Goal: Information Seeking & Learning: Check status

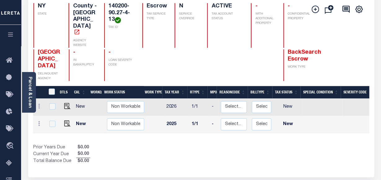
scroll to position [67, 0]
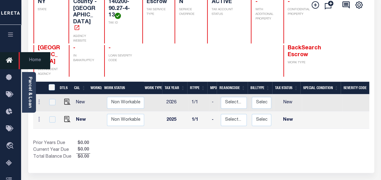
click at [10, 60] on icon at bounding box center [11, 61] width 10 height 8
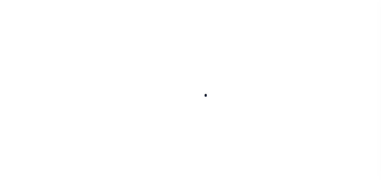
click at [30, 63] on div at bounding box center [190, 90] width 381 height 180
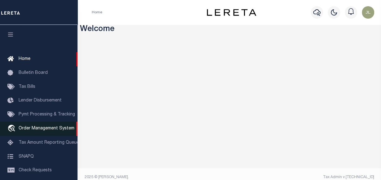
click at [41, 131] on span "Order Management System" at bounding box center [47, 128] width 56 height 4
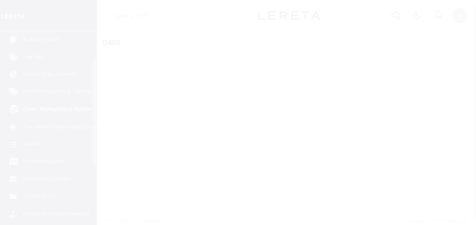
scroll to position [46, 0]
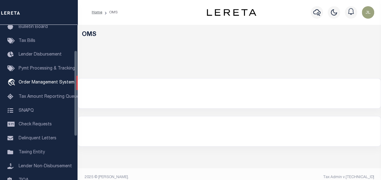
select select "200"
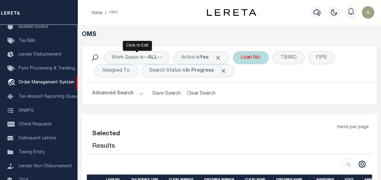
select select "200"
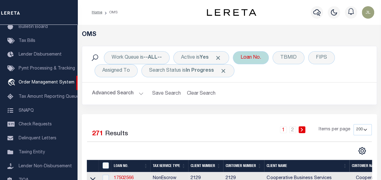
click at [259, 57] on div "Loan No." at bounding box center [251, 57] width 36 height 13
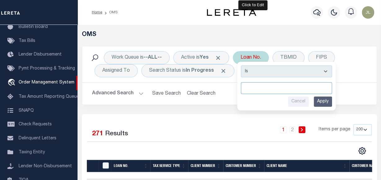
paste input "124947"
type input "124947"
click at [324, 102] on input "Apply" at bounding box center [323, 101] width 18 height 10
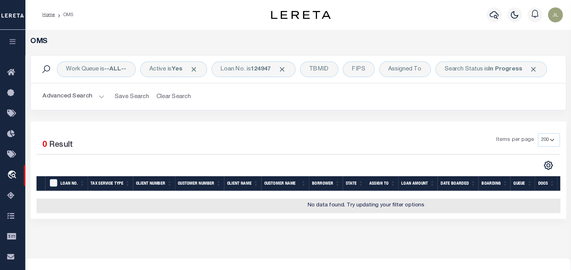
scroll to position [0, 0]
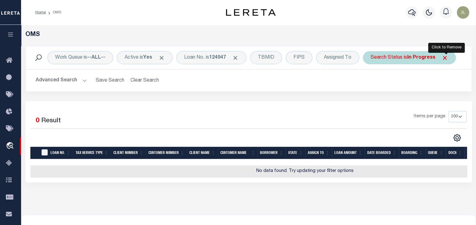
click at [381, 55] on span "Click to Remove" at bounding box center [445, 58] width 7 height 7
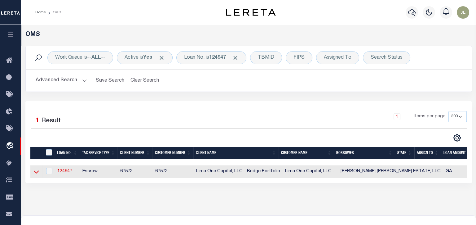
click at [34, 172] on icon at bounding box center [36, 171] width 5 height 3
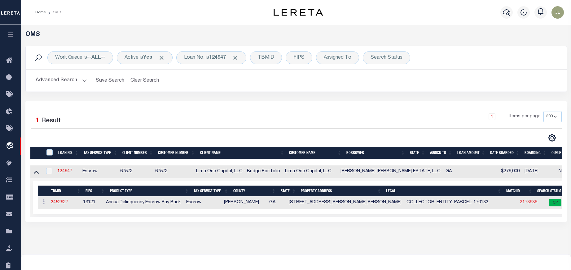
click at [381, 179] on link "2173986" at bounding box center [528, 202] width 17 height 4
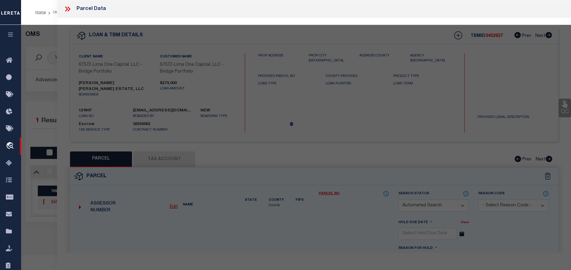
checkbox input "false"
select select "CP"
type input "5695 GLEN ERROL RD."
checkbox input "false"
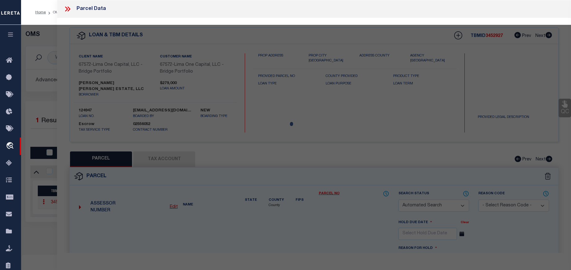
type input "SANDY SPRINGS GA 30327"
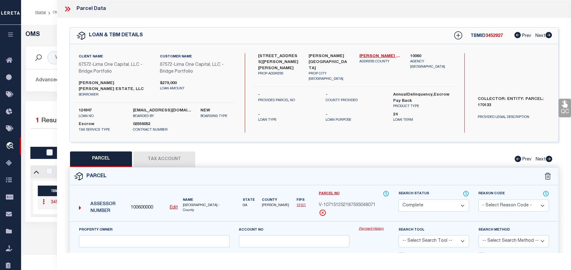
click at [374, 179] on link "Payment History" at bounding box center [374, 228] width 31 height 5
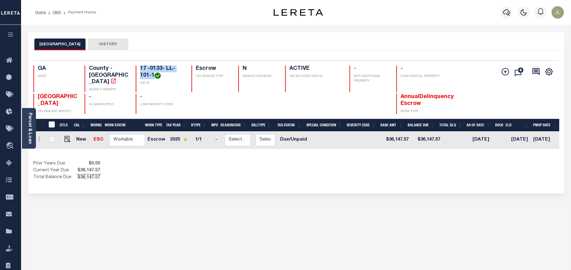
drag, startPoint x: 141, startPoint y: 69, endPoint x: 155, endPoint y: 74, distance: 14.7
click at [155, 74] on h4 "17 -0133- LL-101-1" at bounding box center [162, 71] width 44 height 13
copy h4 "17 -0133- LL-101-1"
click at [33, 134] on div "Parcel & Loan" at bounding box center [29, 128] width 14 height 41
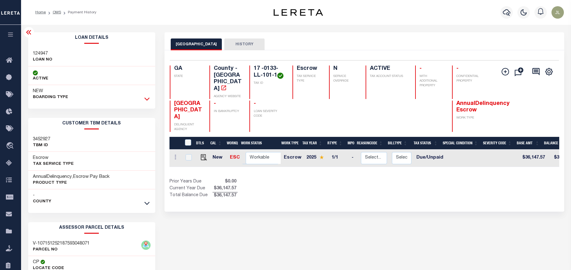
click at [146, 98] on icon at bounding box center [146, 98] width 5 height 7
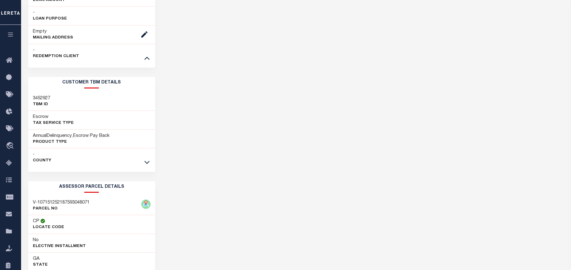
scroll to position [233, 0]
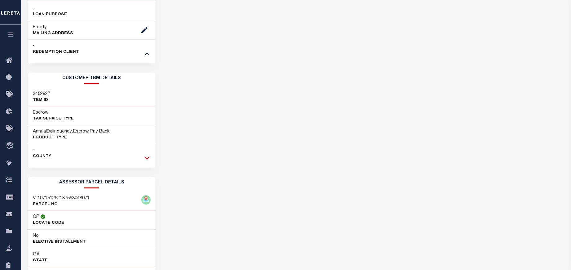
click at [149, 158] on icon at bounding box center [146, 157] width 5 height 7
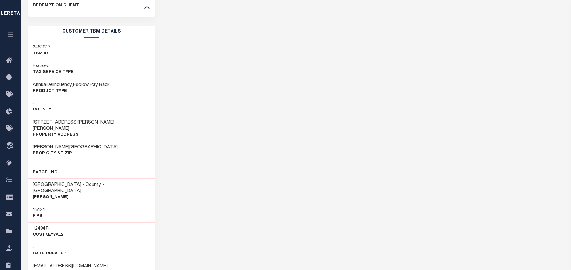
scroll to position [283, 0]
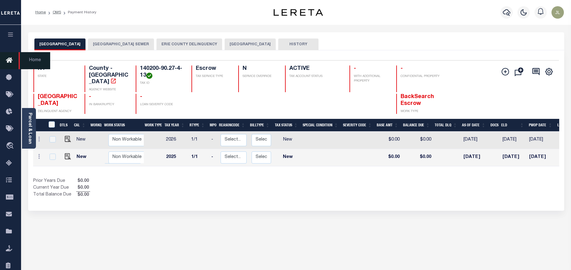
click at [7, 55] on link "Home" at bounding box center [10, 60] width 21 height 17
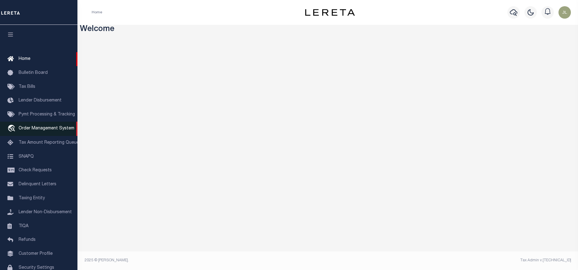
click at [40, 127] on link "travel_explore Order Management System" at bounding box center [38, 129] width 77 height 14
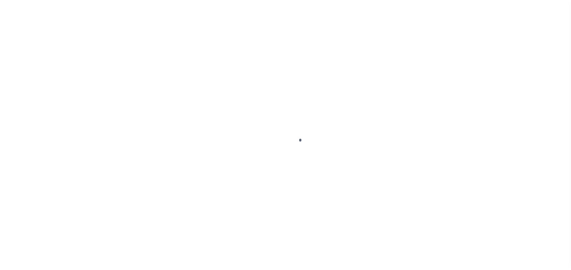
scroll to position [32, 0]
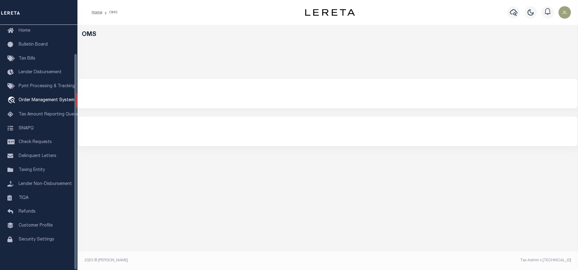
select select "200"
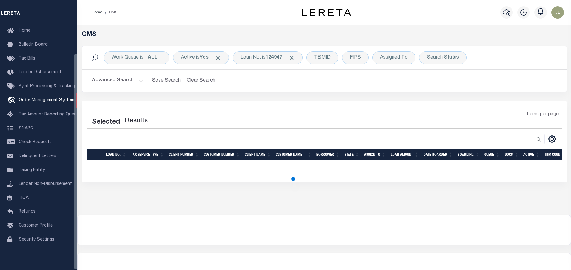
select select "200"
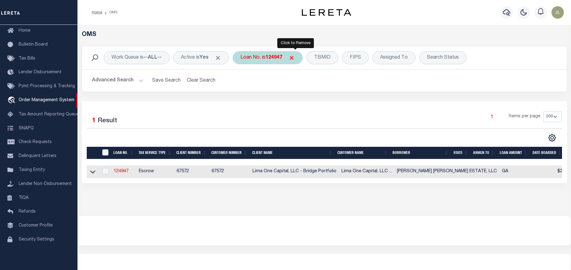
click at [295, 59] on span "Click to Remove" at bounding box center [292, 58] width 7 height 7
click at [245, 60] on div "Loan No." at bounding box center [251, 57] width 36 height 13
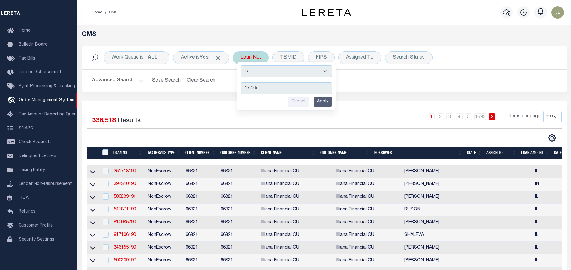
type input "13725"
click at [325, 99] on input "Apply" at bounding box center [323, 101] width 18 height 10
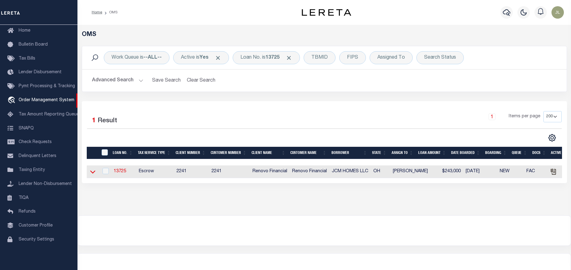
click at [94, 173] on icon at bounding box center [92, 171] width 5 height 3
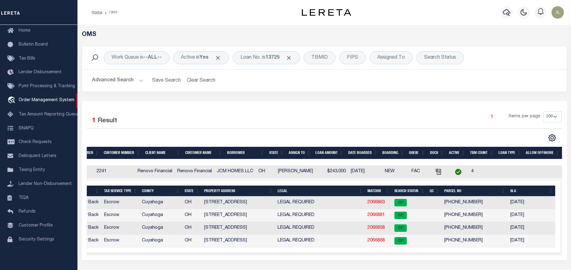
scroll to position [0, 93]
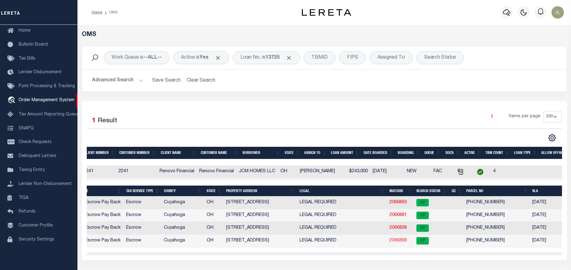
click at [396, 241] on link "2066868" at bounding box center [398, 240] width 17 height 4
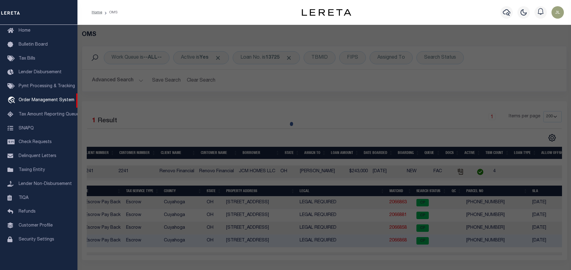
checkbox input "false"
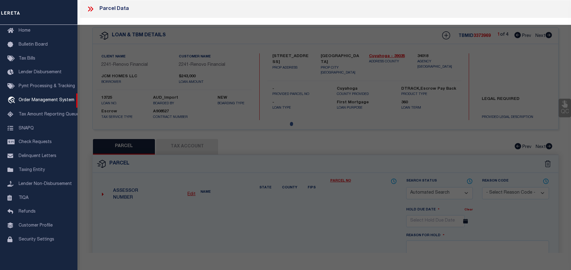
select select "CP"
type input "JCM HOMES LLC"
select select "AGW"
select select
type input "[STREET_ADDRESS]"
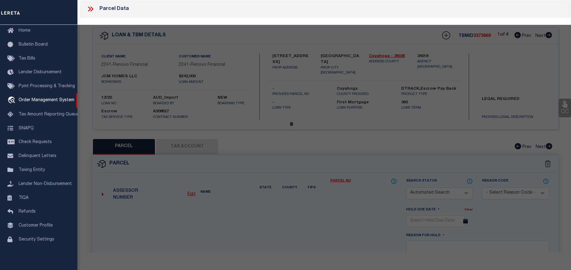
checkbox input "false"
type input "MAPLE HEIGHTS, OH 44137"
type textarea "14 MAPLEHTS 0988 ALL"
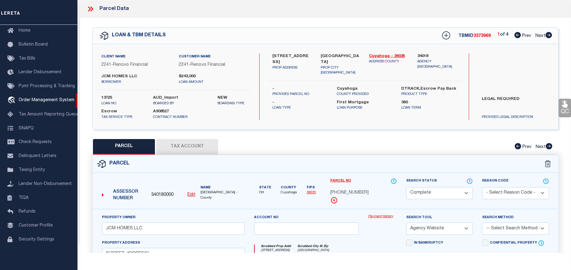
scroll to position [52, 0]
click at [374, 216] on link "Payment History" at bounding box center [382, 216] width 29 height 5
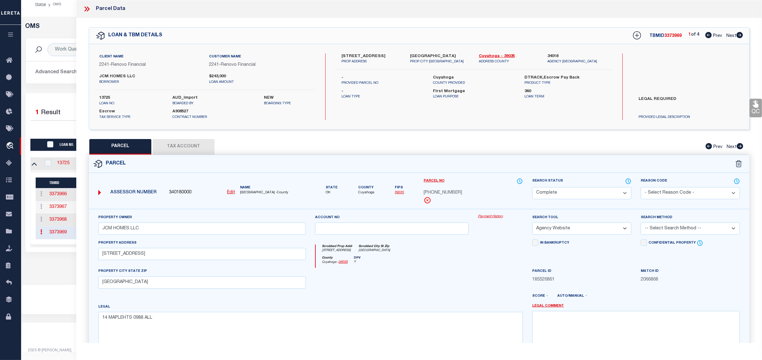
scroll to position [0, 2]
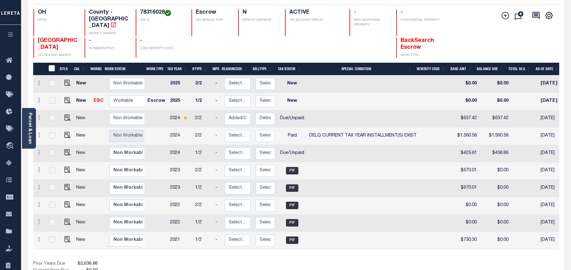
scroll to position [53, 0]
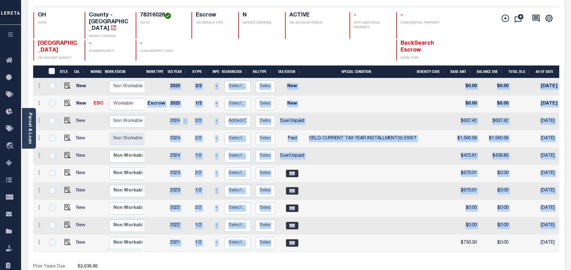
drag, startPoint x: 422, startPoint y: 244, endPoint x: 435, endPoint y: 246, distance: 13.7
click at [435, 246] on div "DTLS CAL WorkQ Work Status Work Type Tax Year RType MPO ReasonCode BillType Tax…" at bounding box center [296, 165] width 526 height 174
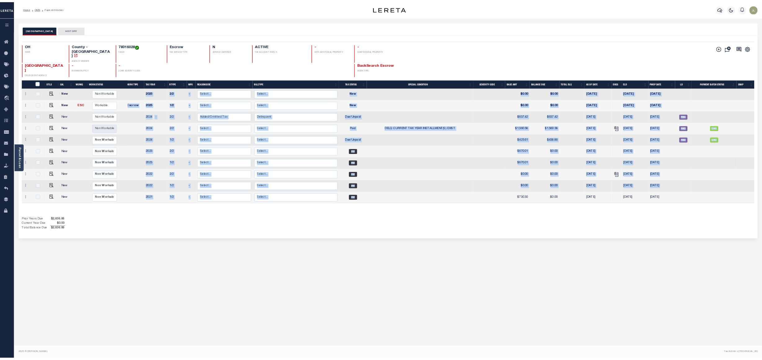
scroll to position [0, 0]
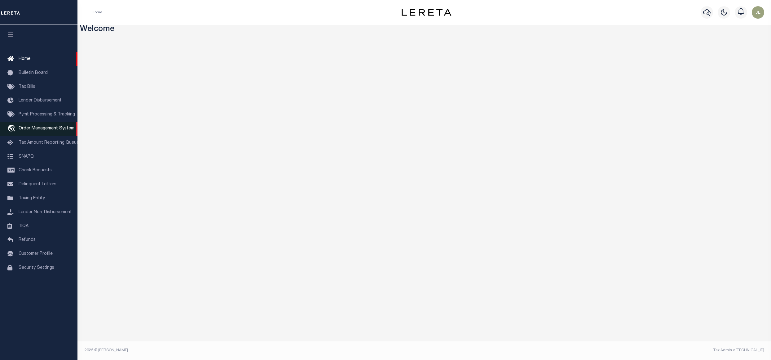
click at [41, 126] on span "Order Management System" at bounding box center [47, 128] width 56 height 4
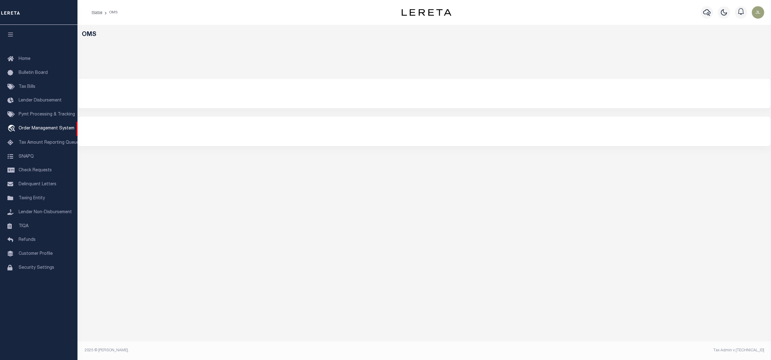
select select "200"
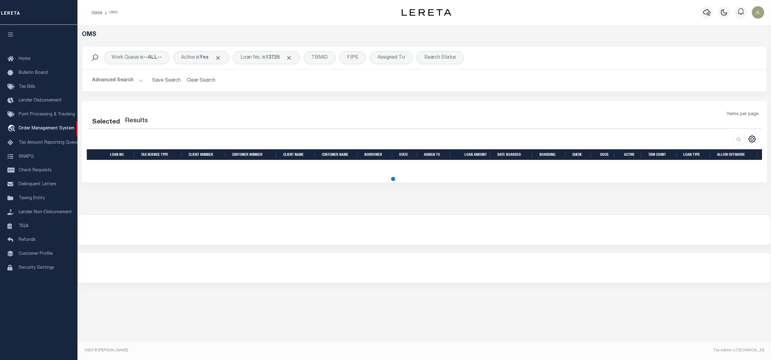
select select "200"
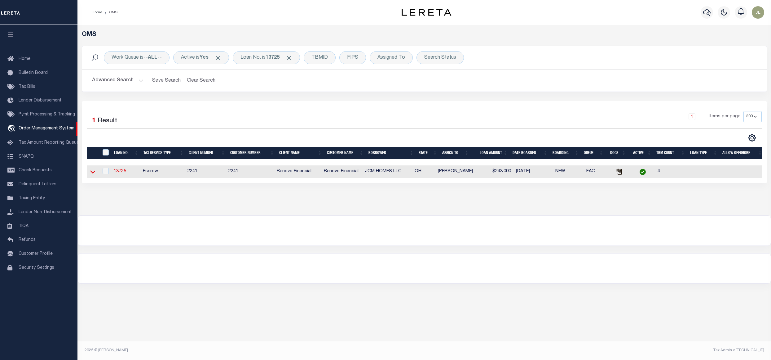
click at [90, 173] on icon at bounding box center [92, 171] width 5 height 7
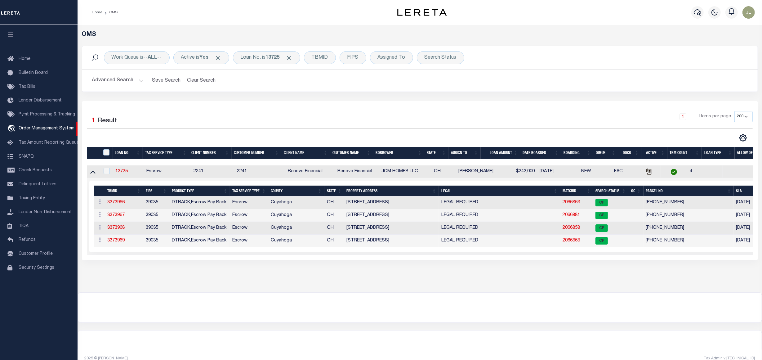
drag, startPoint x: 346, startPoint y: 256, endPoint x: 354, endPoint y: 257, distance: 8.2
click at [354, 255] on div "LOAN NO. Tax Service Type Client Number Customer Number Client Name Customer Na…" at bounding box center [420, 210] width 666 height 90
click at [572, 241] on link "2066868" at bounding box center [570, 240] width 17 height 4
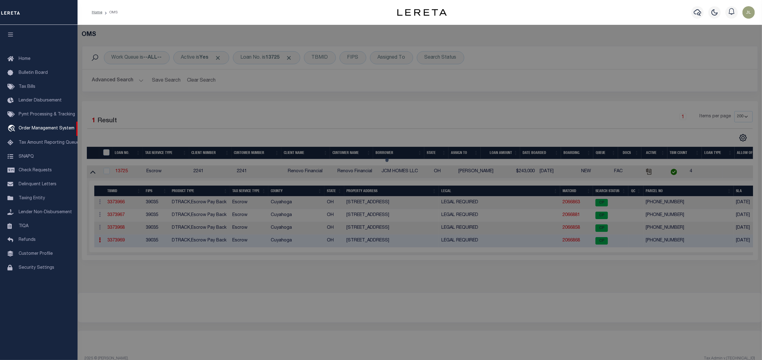
checkbox input "false"
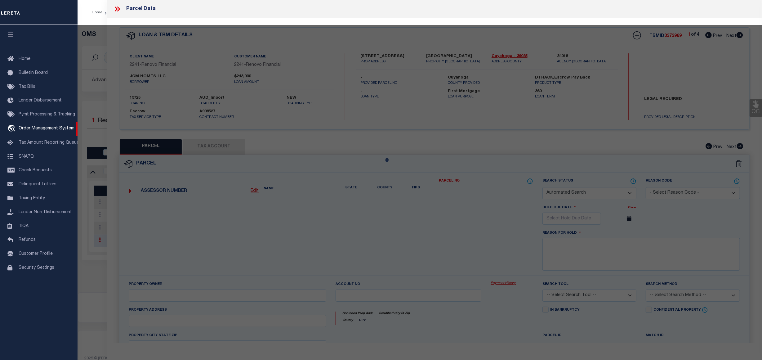
select select "CP"
type input "JCM HOMES LLC"
select select "AGW"
select select
type input "5321 BEECHWOOD AVE"
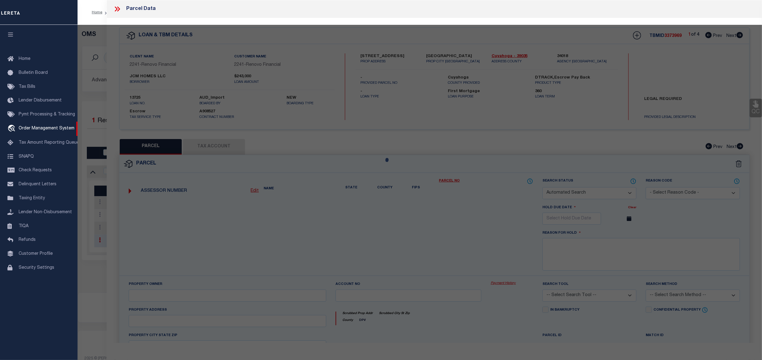
checkbox input "false"
type input "MAPLE HEIGHTS, OH 44137"
type textarea "14 MAPLEHTS 0988 ALL"
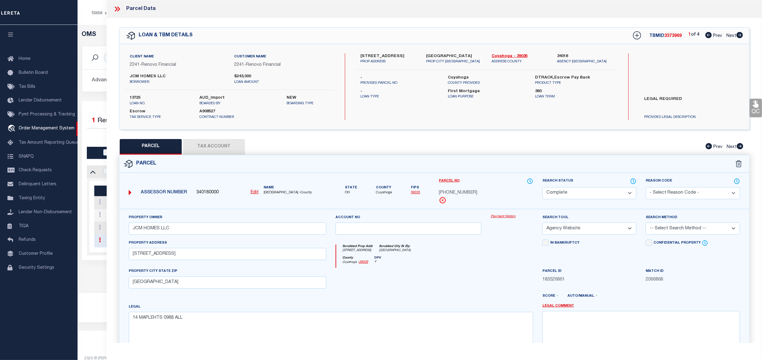
click at [510, 213] on div "Property Owner JCM HOMES LLC Account no Payment History Search Tool -- Select S…" at bounding box center [434, 290] width 630 height 162
click at [507, 216] on link "Payment History" at bounding box center [511, 216] width 42 height 5
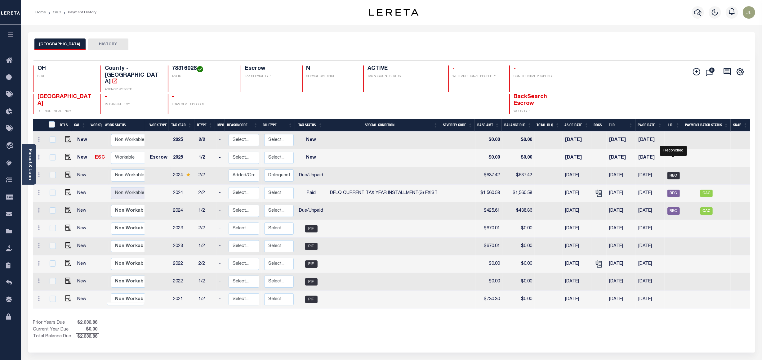
click at [674, 172] on span "REC" at bounding box center [673, 175] width 12 height 7
checkbox input "true"
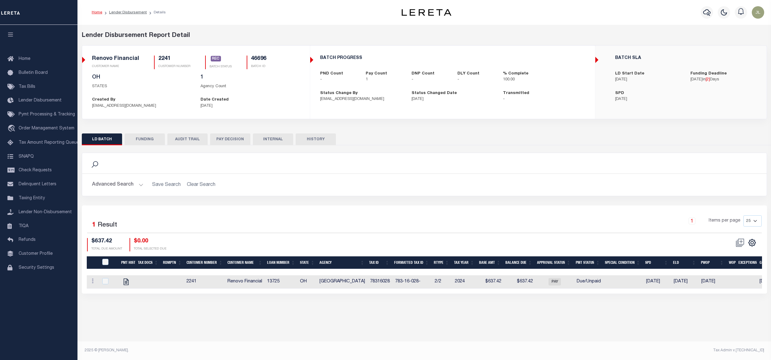
click at [259, 60] on h5 "46696" at bounding box center [258, 58] width 15 height 7
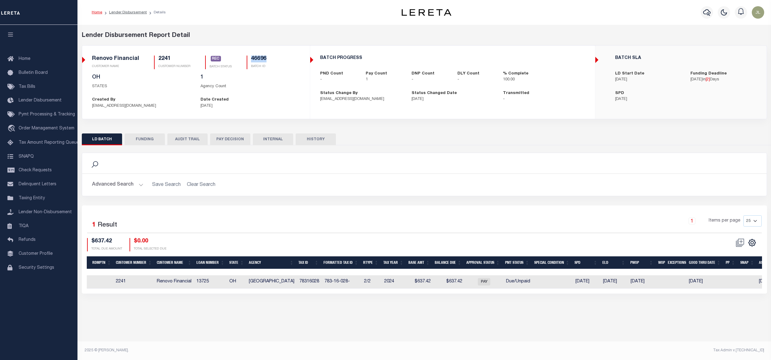
scroll to position [0, 93]
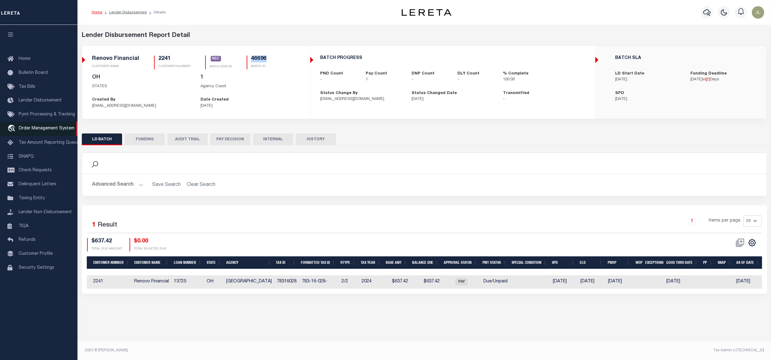
click at [40, 130] on span "Order Management System" at bounding box center [47, 128] width 56 height 4
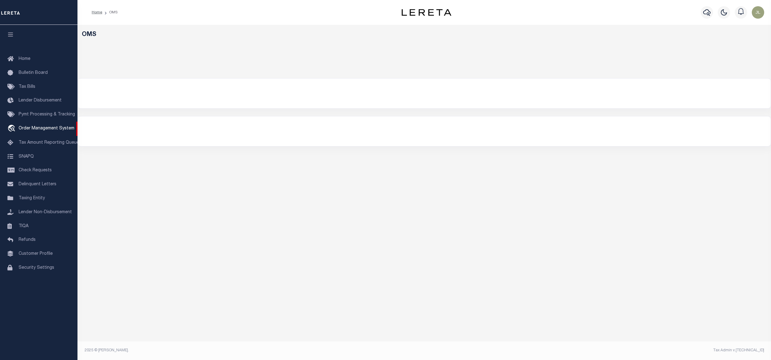
select select "200"
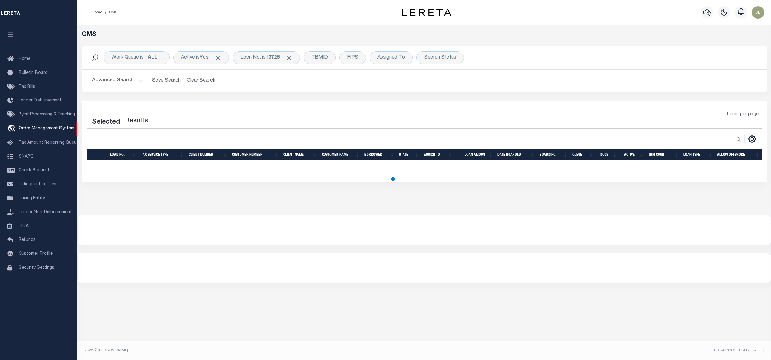
select select "200"
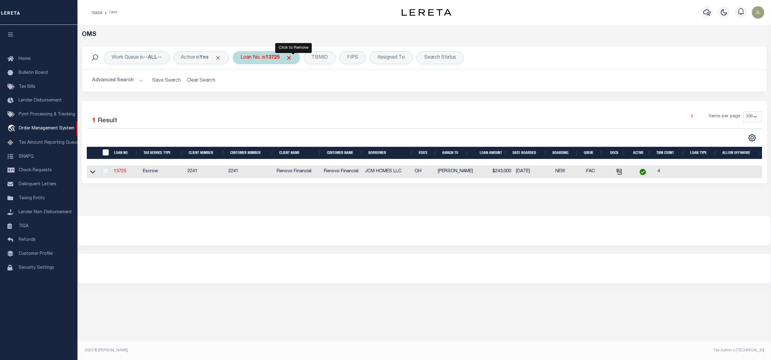
click at [292, 58] on span "Click to Remove" at bounding box center [289, 58] width 7 height 7
click at [255, 58] on div "Loan No." at bounding box center [251, 57] width 36 height 13
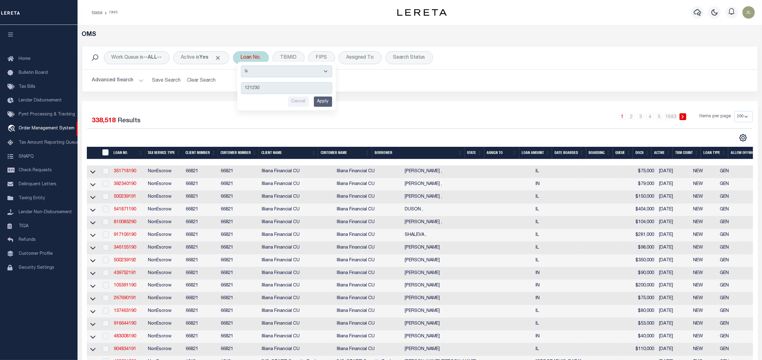
type input "121230"
click at [326, 100] on input "Apply" at bounding box center [323, 101] width 18 height 10
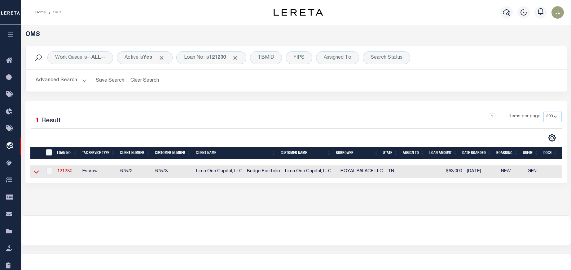
click at [35, 171] on icon at bounding box center [36, 171] width 5 height 7
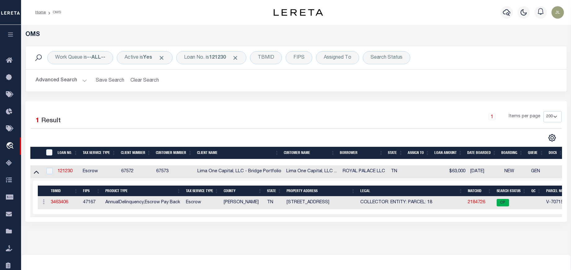
scroll to position [0, 71]
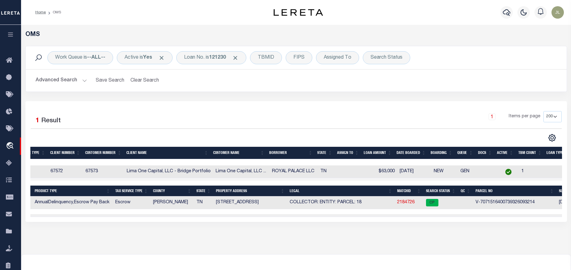
click at [408, 200] on td "2184726" at bounding box center [409, 202] width 29 height 13
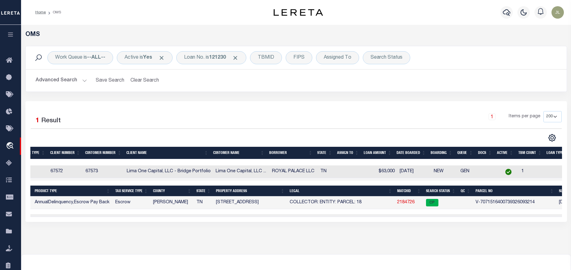
click at [407, 201] on link "2184726" at bounding box center [405, 202] width 17 height 4
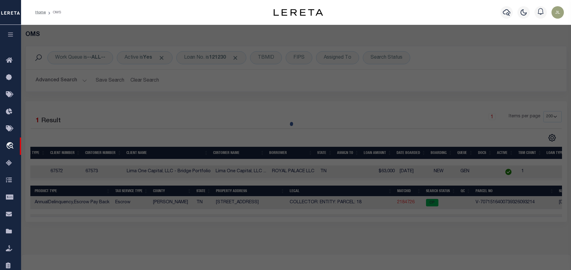
checkbox input "false"
select select "CP"
select select "AGW"
select select "ADD"
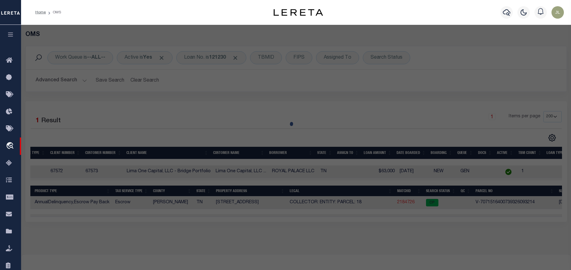
type input "[STREET_ADDRESS]"
checkbox input "false"
type input "[PERSON_NAME] TN 38019"
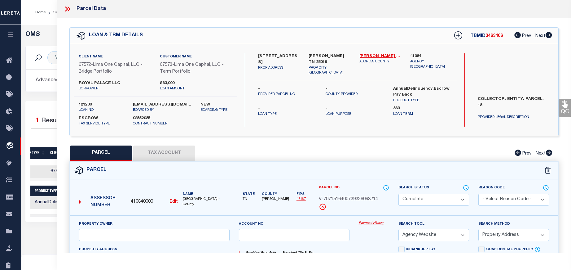
click at [374, 221] on link "Payment History" at bounding box center [374, 222] width 31 height 5
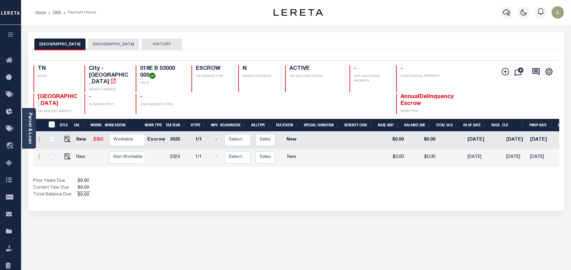
click at [104, 43] on button "[GEOGRAPHIC_DATA]" at bounding box center [113, 44] width 51 height 12
click at [49, 42] on button "COVINGTON CITY" at bounding box center [59, 44] width 51 height 12
click at [102, 42] on button "TIPTON COUNTY" at bounding box center [113, 44] width 51 height 12
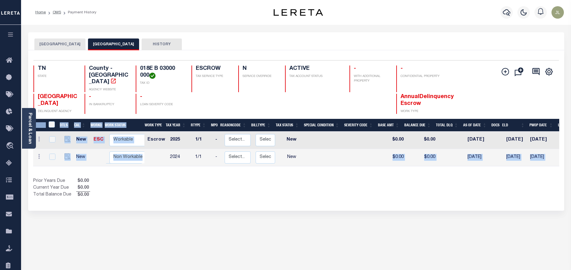
drag, startPoint x: 315, startPoint y: 166, endPoint x: 315, endPoint y: 158, distance: 8.1
click at [315, 158] on div "DTLS CAL WorkQ Work Status Work Type Tax Year RType MPO ReasonCode BillType Tax…" at bounding box center [296, 159] width 526 height 80
click at [315, 158] on td at bounding box center [326, 157] width 40 height 17
checkbox input "true"
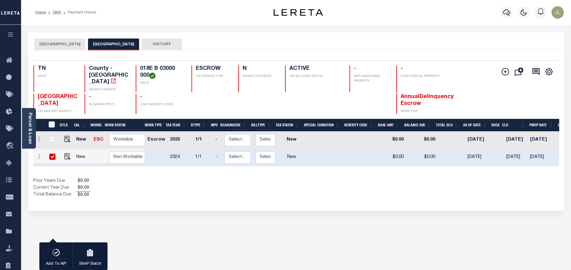
drag, startPoint x: 315, startPoint y: 159, endPoint x: 323, endPoint y: 160, distance: 7.5
click at [323, 160] on td at bounding box center [326, 157] width 40 height 17
checkbox input "false"
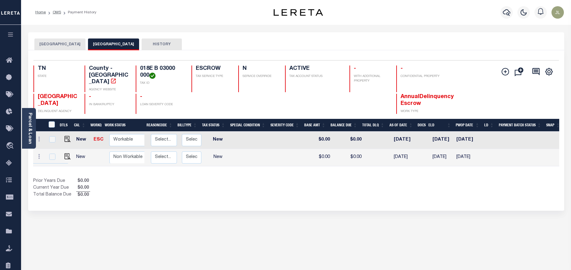
scroll to position [0, 77]
drag, startPoint x: 410, startPoint y: 159, endPoint x: 366, endPoint y: 161, distance: 44.4
click at [366, 161] on div "DTLS CAL WorkQ Work Status Work Type Tax Year RType MPO ReasonCode BillType Tax…" at bounding box center [296, 148] width 526 height 35
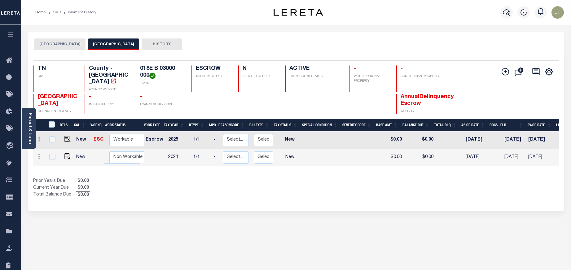
scroll to position [0, 0]
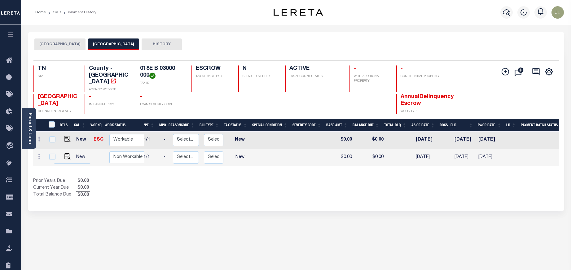
click at [468, 133] on td "02/27/2026" at bounding box center [464, 139] width 24 height 17
checkbox input "true"
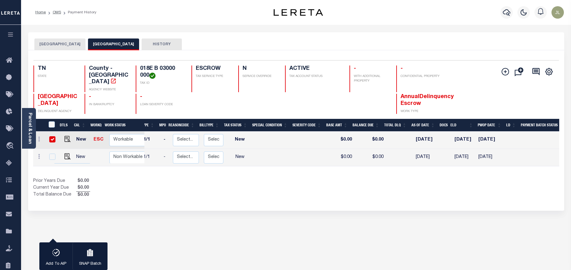
click at [468, 133] on td "02/27/2026" at bounding box center [464, 139] width 24 height 17
checkbox input "false"
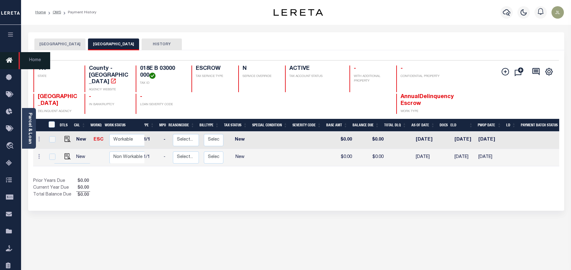
click at [8, 55] on link "Home" at bounding box center [10, 60] width 21 height 17
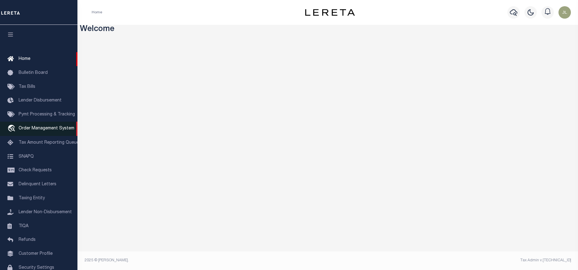
click at [41, 131] on span "Order Management System" at bounding box center [47, 128] width 56 height 4
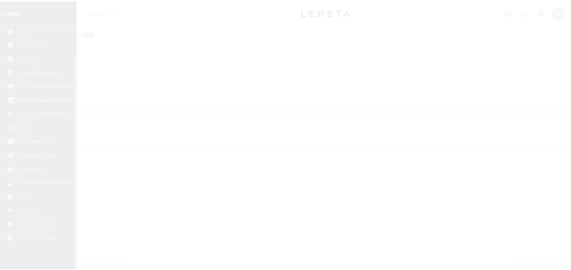
scroll to position [32, 0]
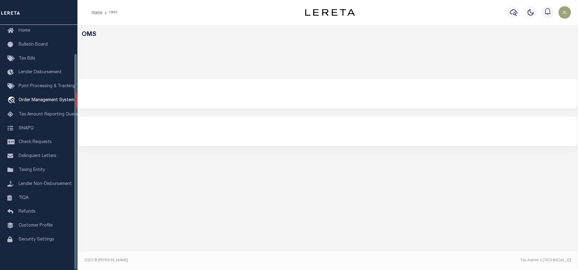
select select "200"
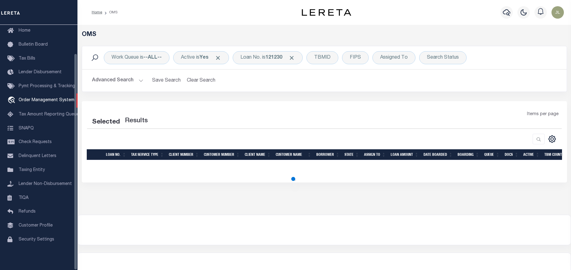
select select "200"
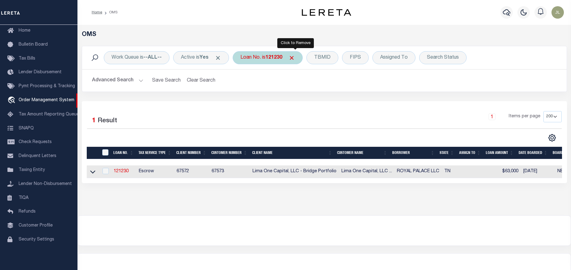
click at [295, 57] on span "Click to Remove" at bounding box center [292, 58] width 7 height 7
click at [250, 55] on div "Loan No." at bounding box center [251, 57] width 36 height 13
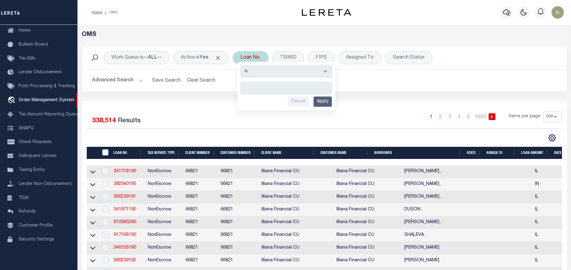
type input "130525"
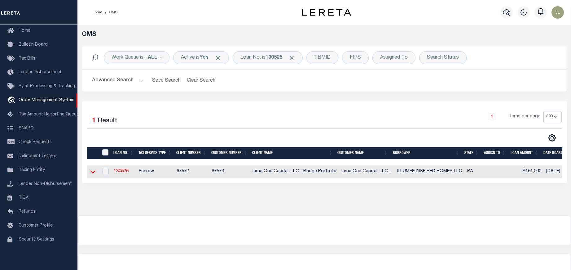
click at [94, 174] on icon at bounding box center [92, 171] width 5 height 7
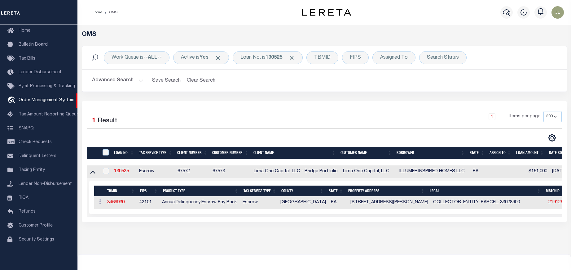
click at [94, 174] on icon at bounding box center [92, 171] width 5 height 7
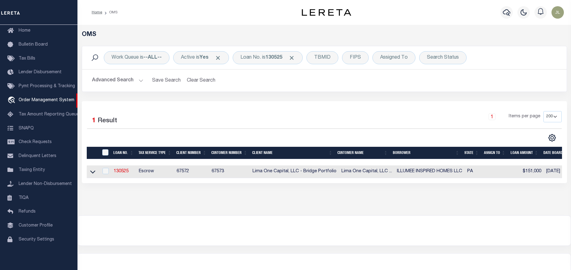
click at [92, 168] on td at bounding box center [93, 171] width 12 height 13
checkbox input "true"
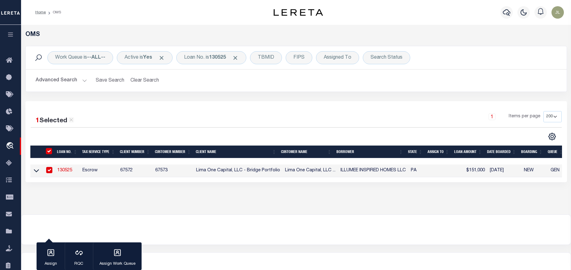
click at [50, 169] on input "checkbox" at bounding box center [49, 170] width 6 height 6
checkbox input "false"
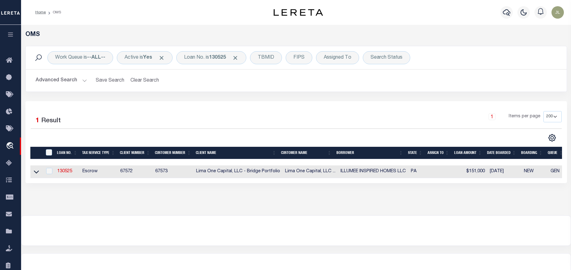
click at [31, 173] on td at bounding box center [36, 171] width 12 height 13
checkbox input "true"
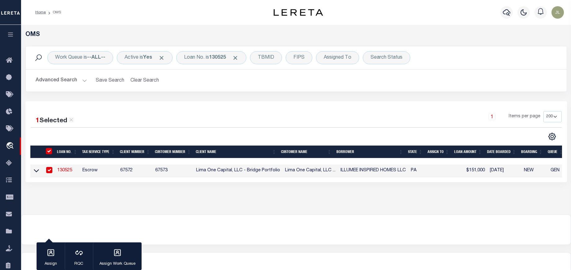
click at [50, 171] on input "checkbox" at bounding box center [49, 170] width 6 height 6
checkbox input "false"
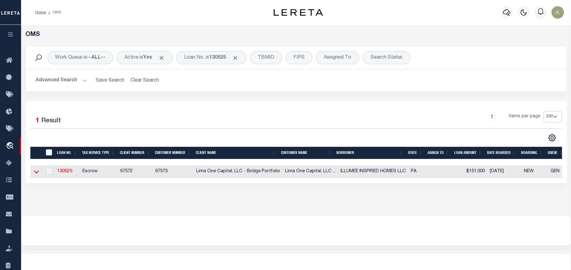
click at [37, 174] on icon at bounding box center [36, 171] width 5 height 7
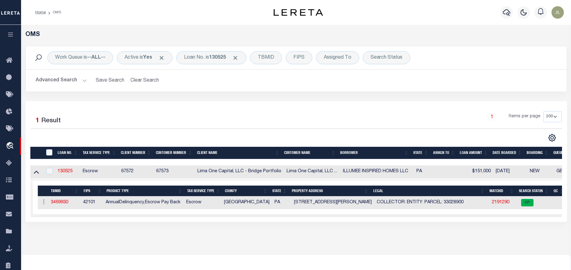
click at [449, 202] on td "COLLECTOR: ENTITY: PARCEL: 33028900" at bounding box center [431, 202] width 115 height 13
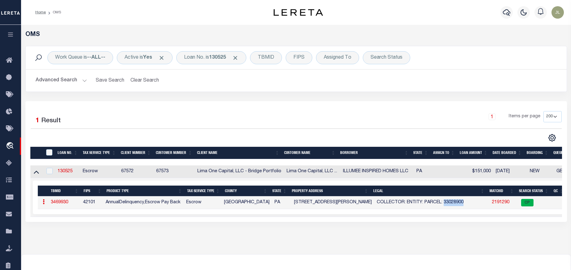
click at [449, 202] on td "COLLECTOR: ENTITY: PARCEL: 33028900" at bounding box center [431, 202] width 115 height 13
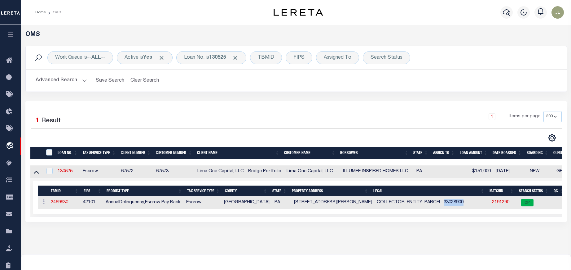
copy td "33028900"
click at [499, 204] on link "2191290" at bounding box center [500, 202] width 17 height 4
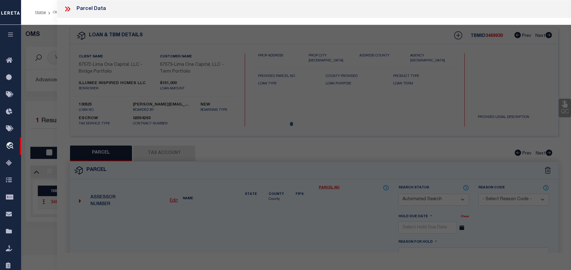
checkbox input "false"
select select "CP"
type input "5836 WEBSTER STREET"
checkbox input "false"
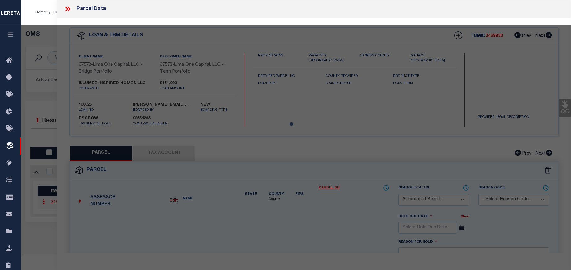
type input "PHILADELPHIA PA 19143"
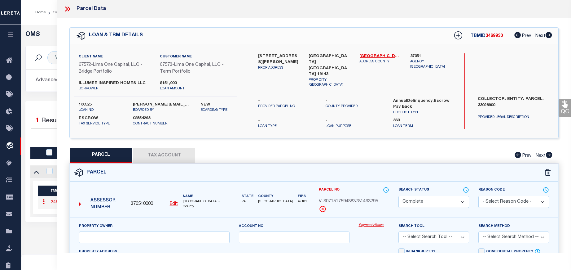
click at [371, 223] on link "Payment History" at bounding box center [374, 225] width 31 height 5
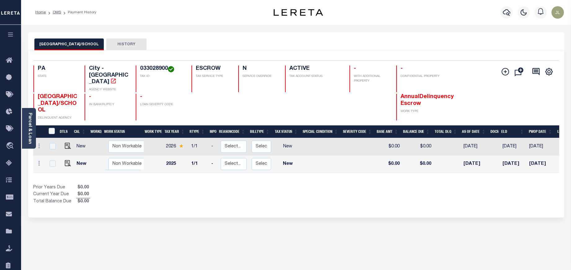
click at [155, 67] on h4 "033028900" at bounding box center [162, 68] width 44 height 7
copy h4 "033028900"
click at [31, 127] on link "Parcel & Loan" at bounding box center [30, 128] width 4 height 31
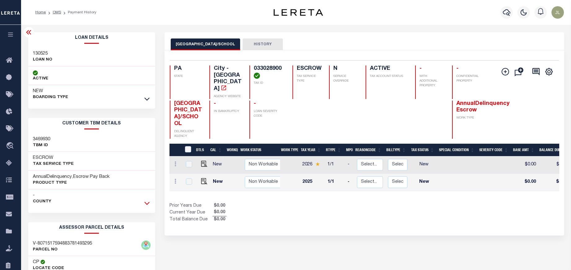
click at [147, 201] on icon at bounding box center [146, 203] width 5 height 7
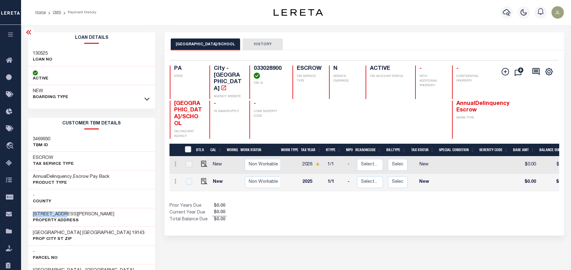
drag, startPoint x: 32, startPoint y: 215, endPoint x: 66, endPoint y: 213, distance: 33.8
click at [66, 213] on div "[STREET_ADDRESS][PERSON_NAME] Property Address" at bounding box center [91, 217] width 127 height 19
copy h3 "5836 [PERSON_NAME]"
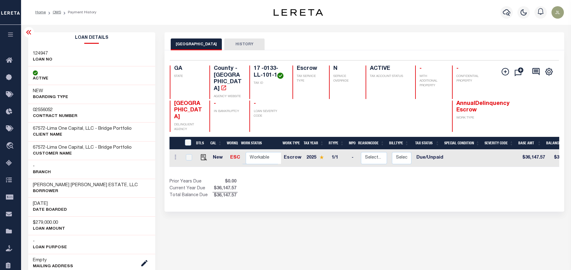
scroll to position [283, 0]
